Goal: Information Seeking & Learning: Learn about a topic

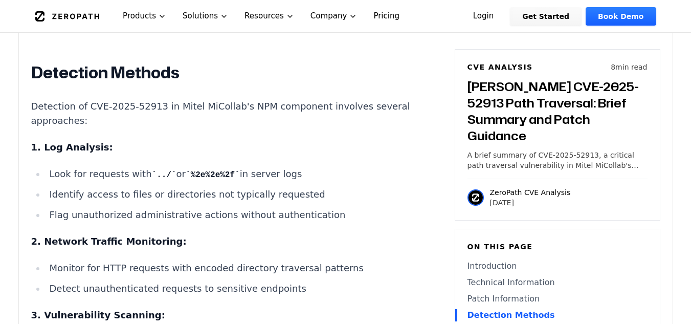
scroll to position [1498, 0]
drag, startPoint x: 145, startPoint y: 180, endPoint x: 227, endPoint y: 175, distance: 81.9
click at [227, 175] on li "Look for requests with ../ or %2e%2e%2f in server logs" at bounding box center [228, 174] width 366 height 15
copy li "../ or %2e%2e%2f"
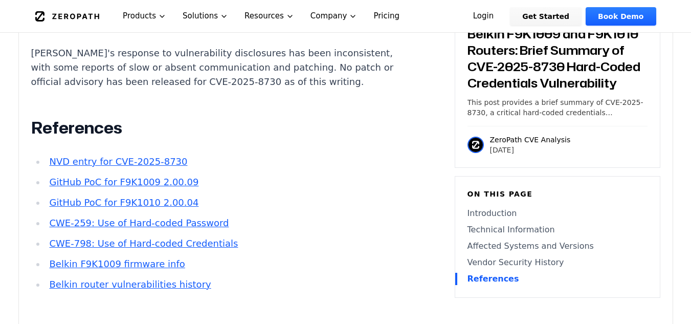
scroll to position [1591, 0]
click at [119, 176] on link "GitHub PoC for F9K1009 2.00.09" at bounding box center [123, 181] width 149 height 11
